Goal: Find specific fact: Find specific fact

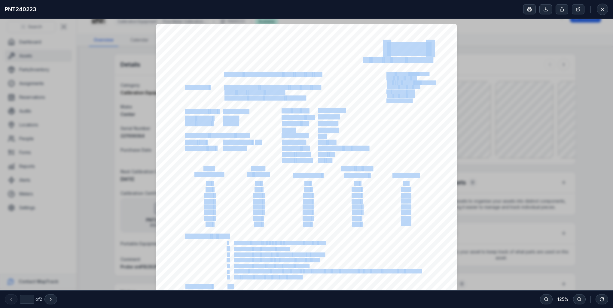
drag, startPoint x: 222, startPoint y: 73, endPoint x: 286, endPoint y: 62, distance: 64.6
click at [286, 62] on div "NATA CERTIFICATE OF CALIBRATION Report On: DIGITAL THERMOMETER C/W RTD PT 100 C…" at bounding box center [306, 236] width 301 height 424
drag, startPoint x: 286, startPoint y: 62, endPoint x: 249, endPoint y: 66, distance: 37.2
click at [249, 66] on div "NATA CERTIFICATE OF CALIBRATION Report On: DIGITAL THERMOMETER C/W RTD PT 100 C…" at bounding box center [306, 236] width 301 height 424
click at [222, 69] on div "NATA CERTIFICATE OF CALIBRATION Report On: DIGITAL THERMOMETER C/W RTD PT 100 C…" at bounding box center [306, 236] width 301 height 424
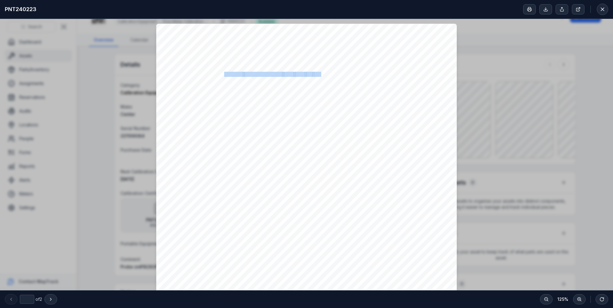
drag, startPoint x: 222, startPoint y: 73, endPoint x: 317, endPoint y: 72, distance: 95.3
click at [156, 24] on span "Report On: DIGITAL THERMOMETER C/W RTD PT 100" at bounding box center [156, 24] width 0 height 0
copy span "DIGITAL THERMOMETER C/W RTD PT 100"
click at [604, 9] on icon at bounding box center [603, 9] width 6 height 6
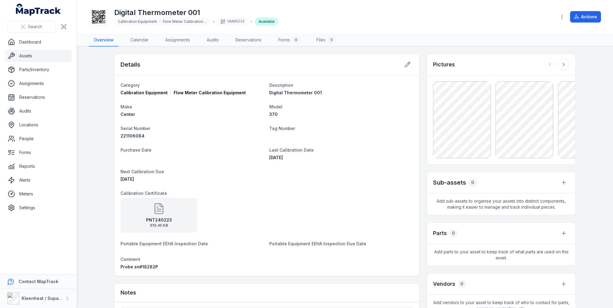
click at [162, 219] on strong "PNT240223" at bounding box center [159, 220] width 26 height 6
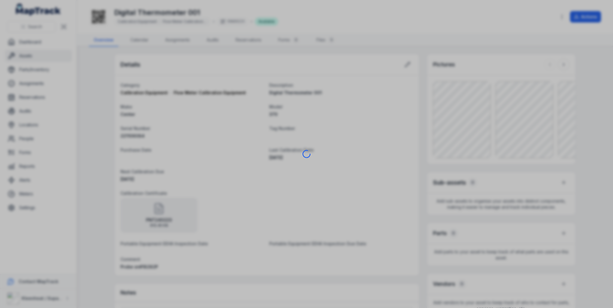
click at [162, 219] on div at bounding box center [306, 154] width 613 height 308
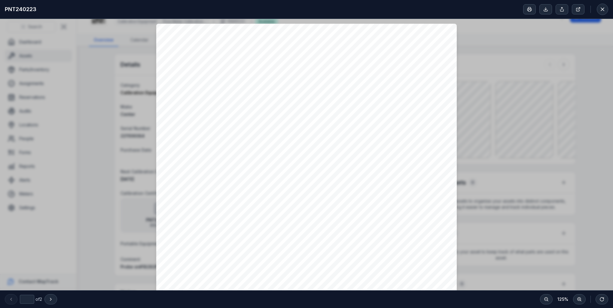
click at [185, 142] on span "Serial" at bounding box center [191, 142] width 12 height 5
drag, startPoint x: 280, startPoint y: 148, endPoint x: 355, endPoint y: 147, distance: 74.9
click at [355, 147] on div "NATA CERTIFICATE OF CALIBRATION Report On: DIGITAL THERMOMETER C/W RTD PT 100 C…" at bounding box center [306, 236] width 301 height 424
drag, startPoint x: 355, startPoint y: 147, endPoint x: 387, endPoint y: 148, distance: 32.5
click at [387, 148] on div "NATA CERTIFICATE OF CALIBRATION Report On: DIGITAL THERMOMETER C/W RTD PT 100 C…" at bounding box center [306, 236] width 301 height 424
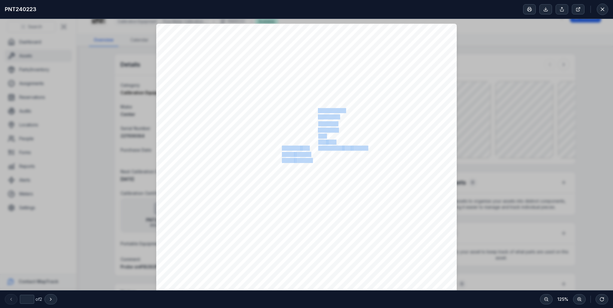
drag, startPoint x: 366, startPoint y: 147, endPoint x: 280, endPoint y: 147, distance: 86.0
click at [280, 147] on div "NATA CERTIFICATE OF CALIBRATION Report On: DIGITAL THERMOMETER C/W RTD PT 100 C…" at bounding box center [306, 236] width 301 height 424
click at [364, 146] on span "18282P" at bounding box center [361, 148] width 16 height 5
drag, startPoint x: 280, startPoint y: 148, endPoint x: 283, endPoint y: 148, distance: 3.1
click at [283, 148] on span "Serial/ID" at bounding box center [291, 148] width 18 height 5
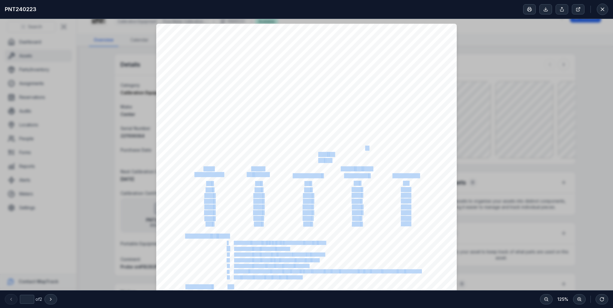
drag, startPoint x: 363, startPoint y: 149, endPoint x: 366, endPoint y: 148, distance: 3.1
click at [366, 148] on div "NATA CERTIFICATE OF CALIBRATION Report On: DIGITAL THERMOMETER C/W RTD PT 100 C…" at bounding box center [306, 236] width 301 height 424
click at [376, 146] on div "NATA CERTIFICATE OF CALIBRATION Report On: DIGITAL THERMOMETER C/W RTD PT 100 C…" at bounding box center [306, 236] width 301 height 424
drag, startPoint x: 365, startPoint y: 148, endPoint x: 277, endPoint y: 146, distance: 88.7
click at [277, 146] on div "NATA CERTIFICATE OF CALIBRATION Report On: DIGITAL THERMOMETER C/W RTD PT 100 C…" at bounding box center [306, 236] width 301 height 424
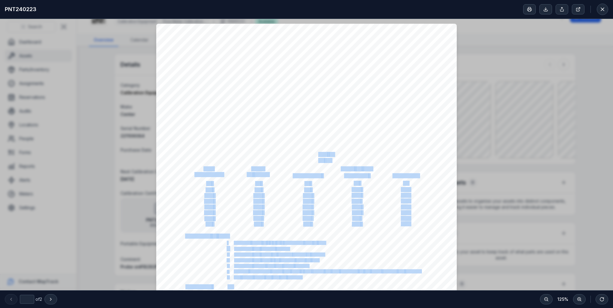
click at [384, 102] on div "NATA CERTIFICATE OF CALIBRATION Report On: DIGITAL THERMOMETER C/W RTD PT 100 C…" at bounding box center [306, 236] width 301 height 424
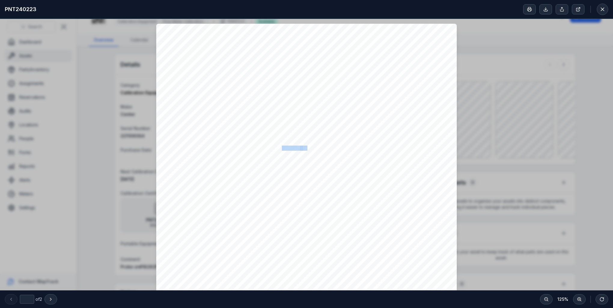
drag, startPoint x: 280, startPoint y: 148, endPoint x: 305, endPoint y: 146, distance: 25.0
click at [156, 24] on span "Type/Model: Immersion: Serial/ID No: Scale Range: Scale Interval:" at bounding box center [156, 24] width 0 height 0
copy span "Serial/ID No"
click at [387, 155] on div "NATA CERTIFICATE OF CALIBRATION Report On: DIGITAL THERMOMETER C/W RTD PT 100 C…" at bounding box center [306, 236] width 301 height 424
drag, startPoint x: 316, startPoint y: 148, endPoint x: 366, endPoint y: 148, distance: 49.9
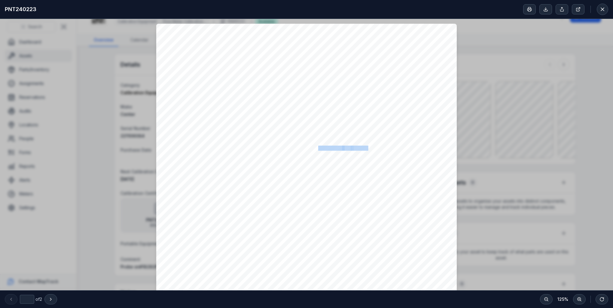
click at [156, 24] on span "221106084 c/w 18282P 0/50 °C 0.1 °C" at bounding box center [156, 24] width 0 height 0
copy span "221106084 c/w 18282P"
click at [366, 129] on div "NATA CERTIFICATE OF CALIBRATION Report On: DIGITAL THERMOMETER C/W RTD PT 100 C…" at bounding box center [306, 236] width 301 height 424
drag, startPoint x: 280, startPoint y: 129, endPoint x: 292, endPoint y: 128, distance: 12.4
click at [292, 128] on span "Make:" at bounding box center [288, 130] width 13 height 5
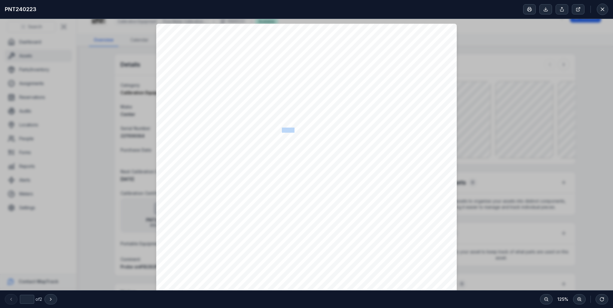
copy span "Make:"
click at [376, 130] on div "NATA CERTIFICATE OF CALIBRATION Report On: DIGITAL THERMOMETER C/W RTD PT 100 C…" at bounding box center [306, 236] width 301 height 424
drag, startPoint x: 316, startPoint y: 129, endPoint x: 335, endPoint y: 128, distance: 18.9
click at [335, 128] on span "CENTER" at bounding box center [328, 130] width 20 height 5
copy span "CENTER"
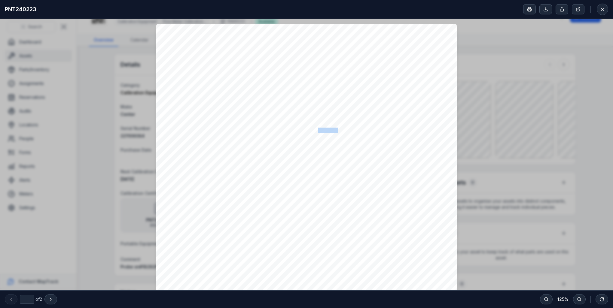
click at [359, 137] on div "NATA CERTIFICATE OF CALIBRATION Report On: DIGITAL THERMOMETER C/W RTD PT 100 C…" at bounding box center [306, 236] width 301 height 424
drag, startPoint x: 280, startPoint y: 135, endPoint x: 305, endPoint y: 135, distance: 24.9
click at [305, 135] on span "Type/Model:" at bounding box center [295, 136] width 26 height 5
